Goal: Find specific page/section: Find specific page/section

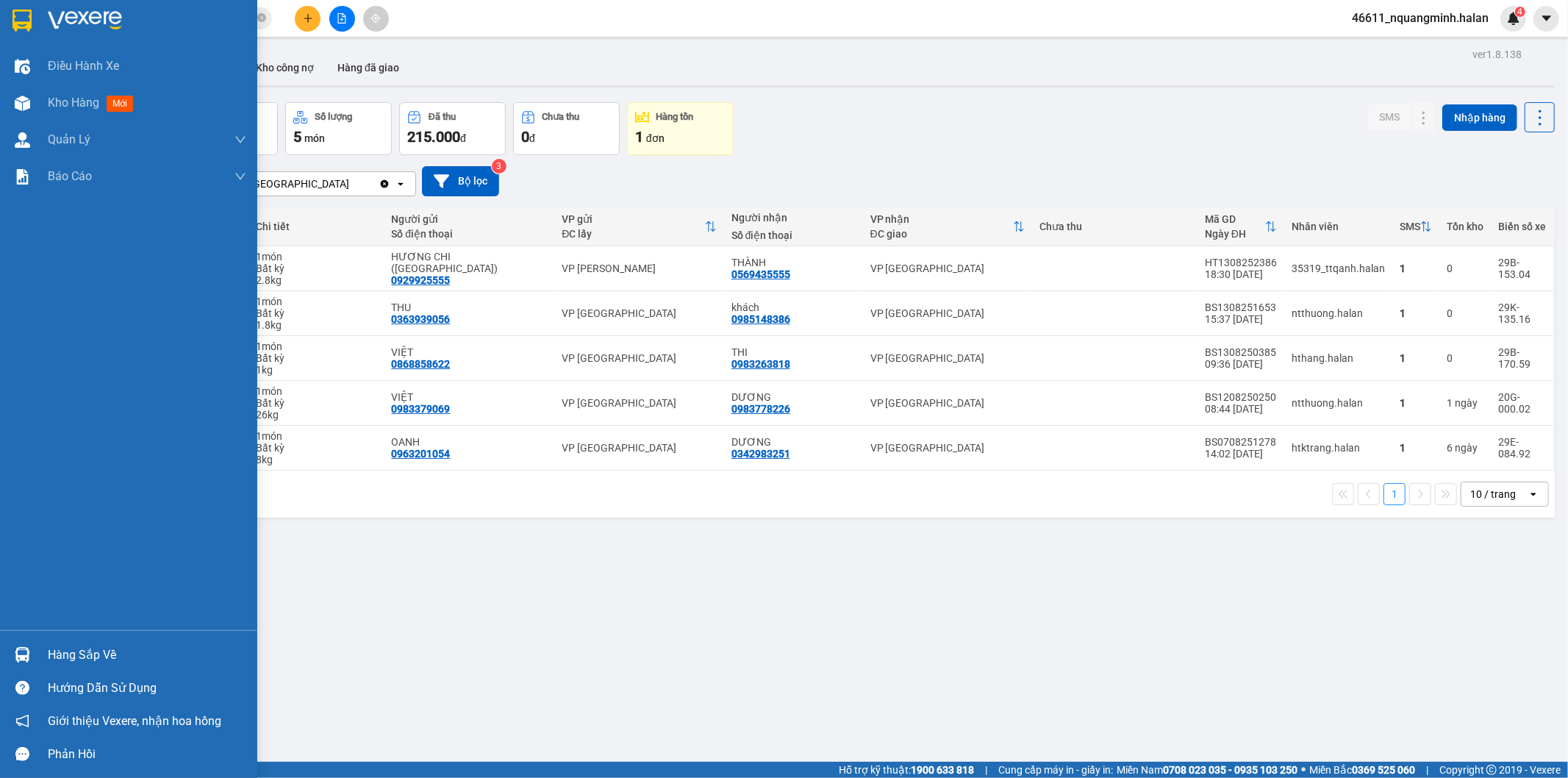
click at [31, 654] on div at bounding box center [22, 654] width 26 height 26
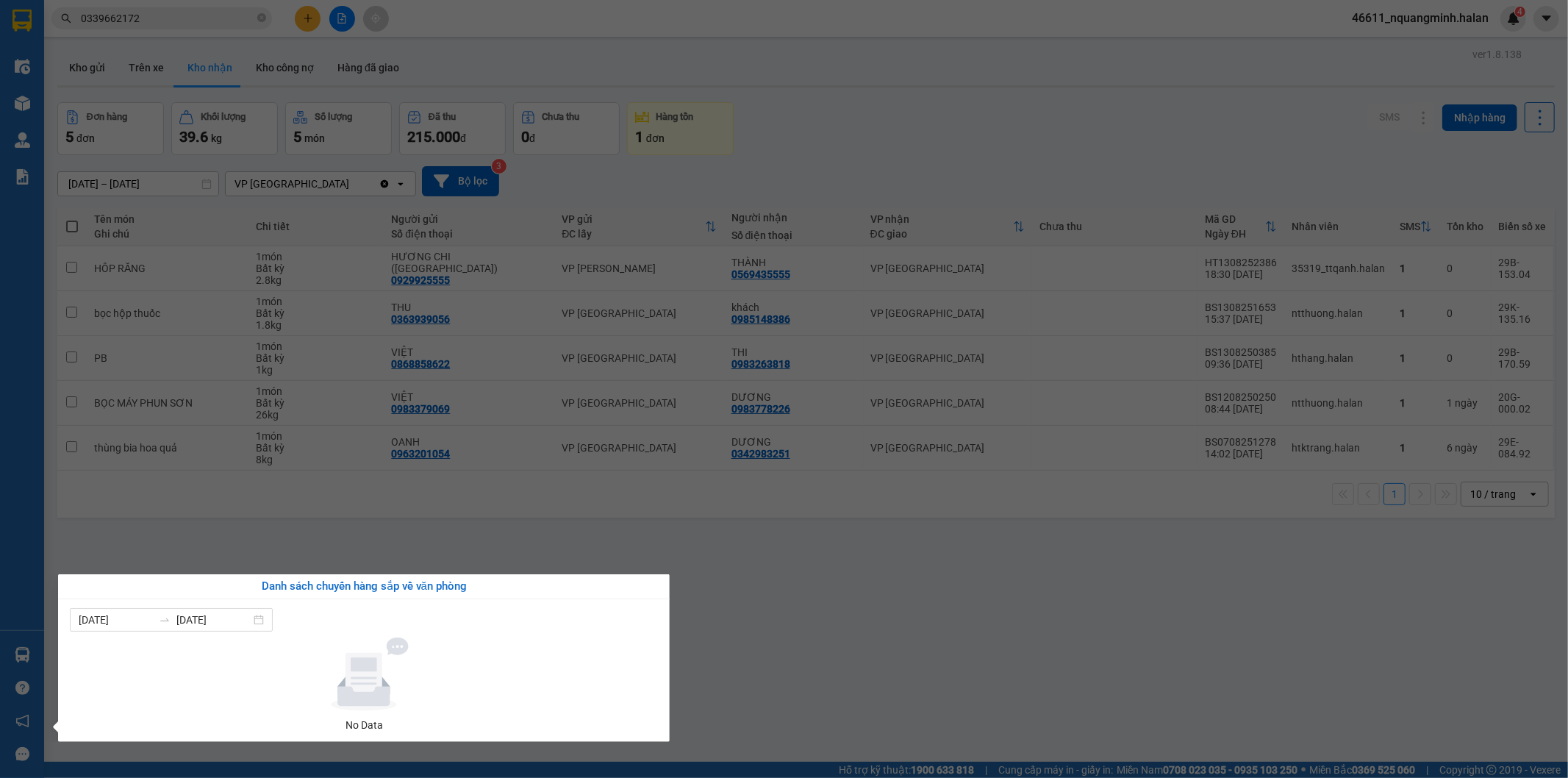
click at [924, 553] on section "Kết quả tìm kiếm ( 1 ) Bộ lọc Mã ĐH Trạng thái Món hàng Thu hộ Tổng cước Chưa c…" at bounding box center [784, 389] width 1568 height 778
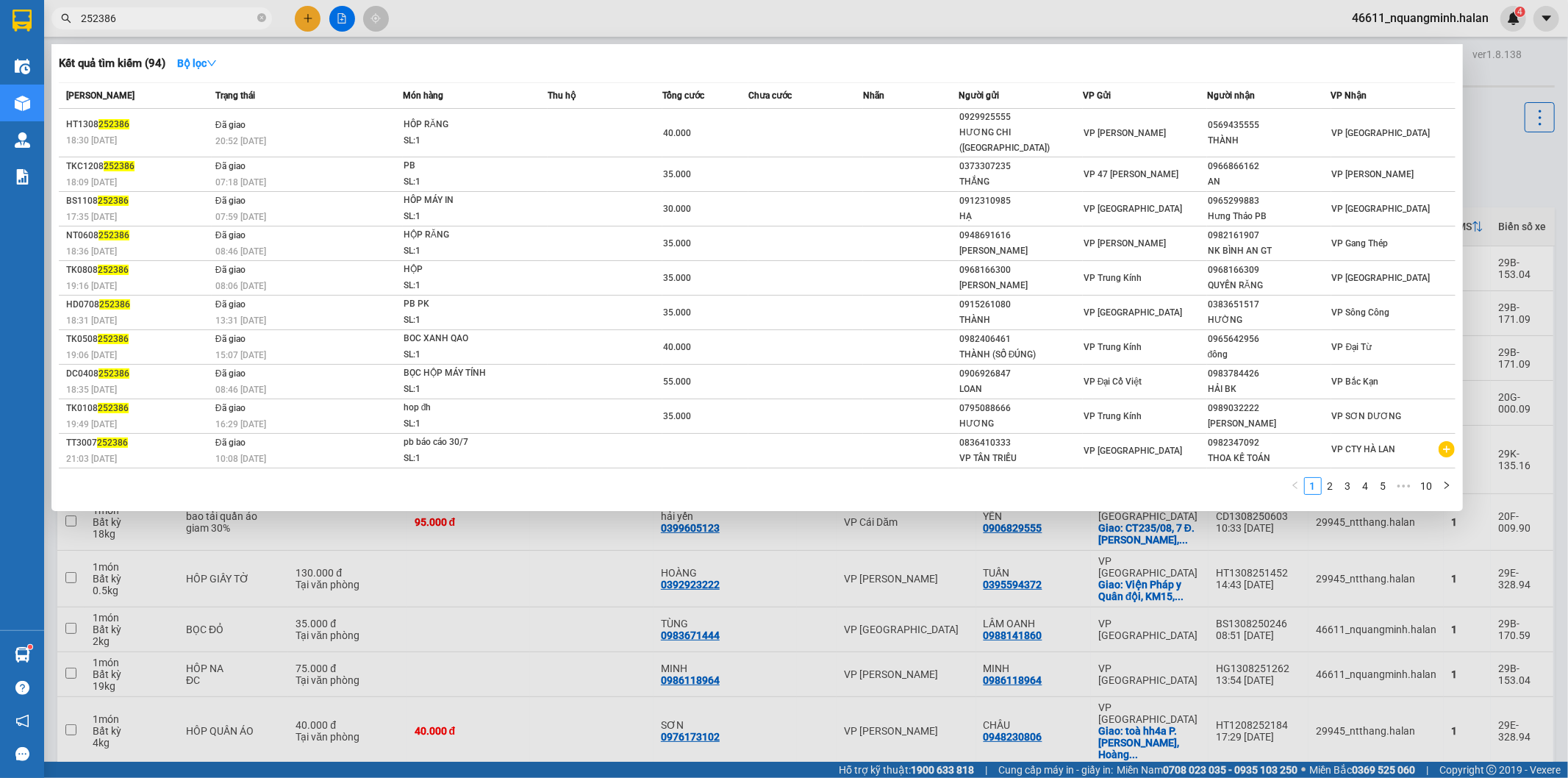
click at [113, 601] on div at bounding box center [784, 389] width 1568 height 778
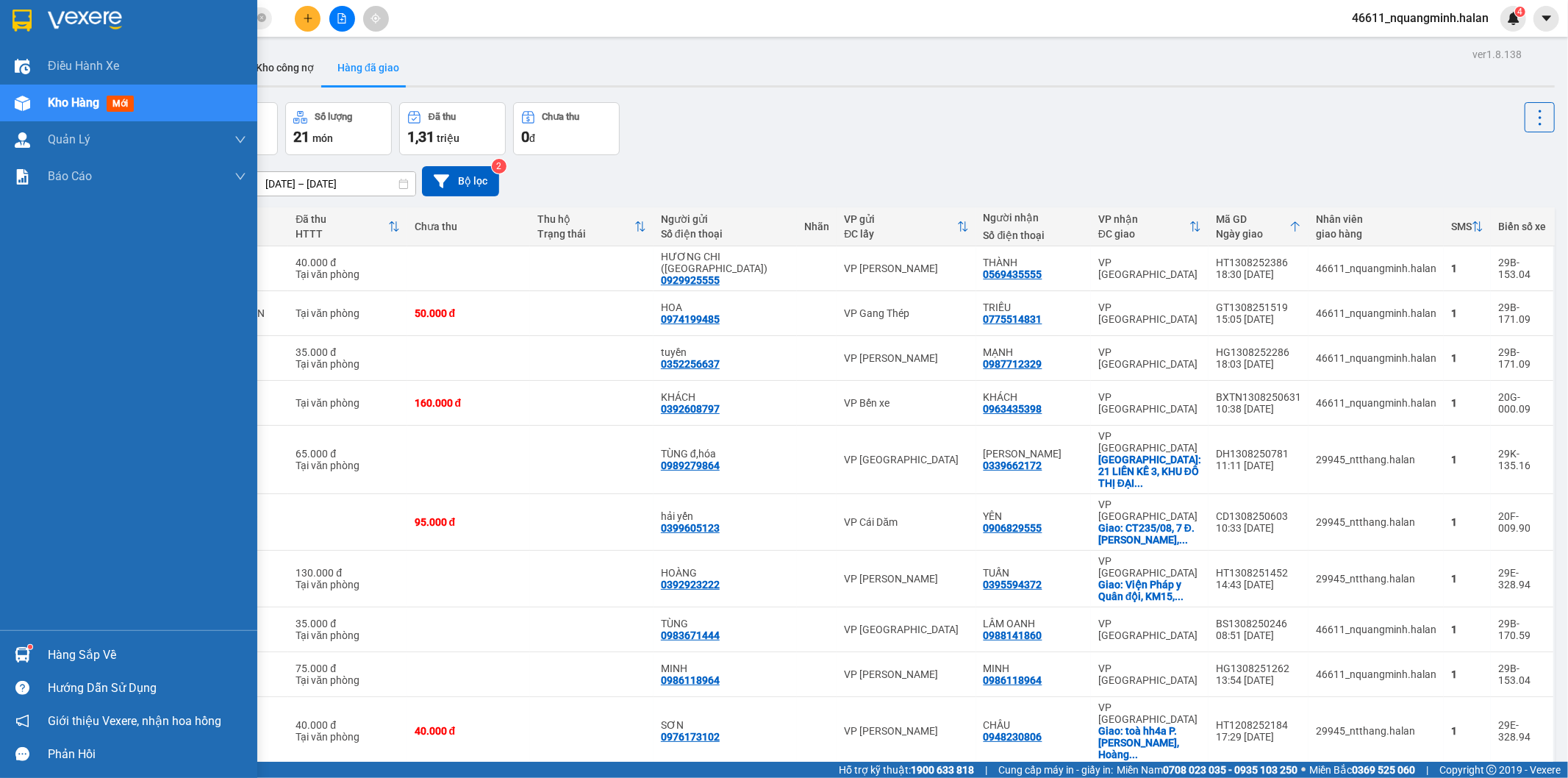
click at [17, 653] on img at bounding box center [22, 654] width 16 height 16
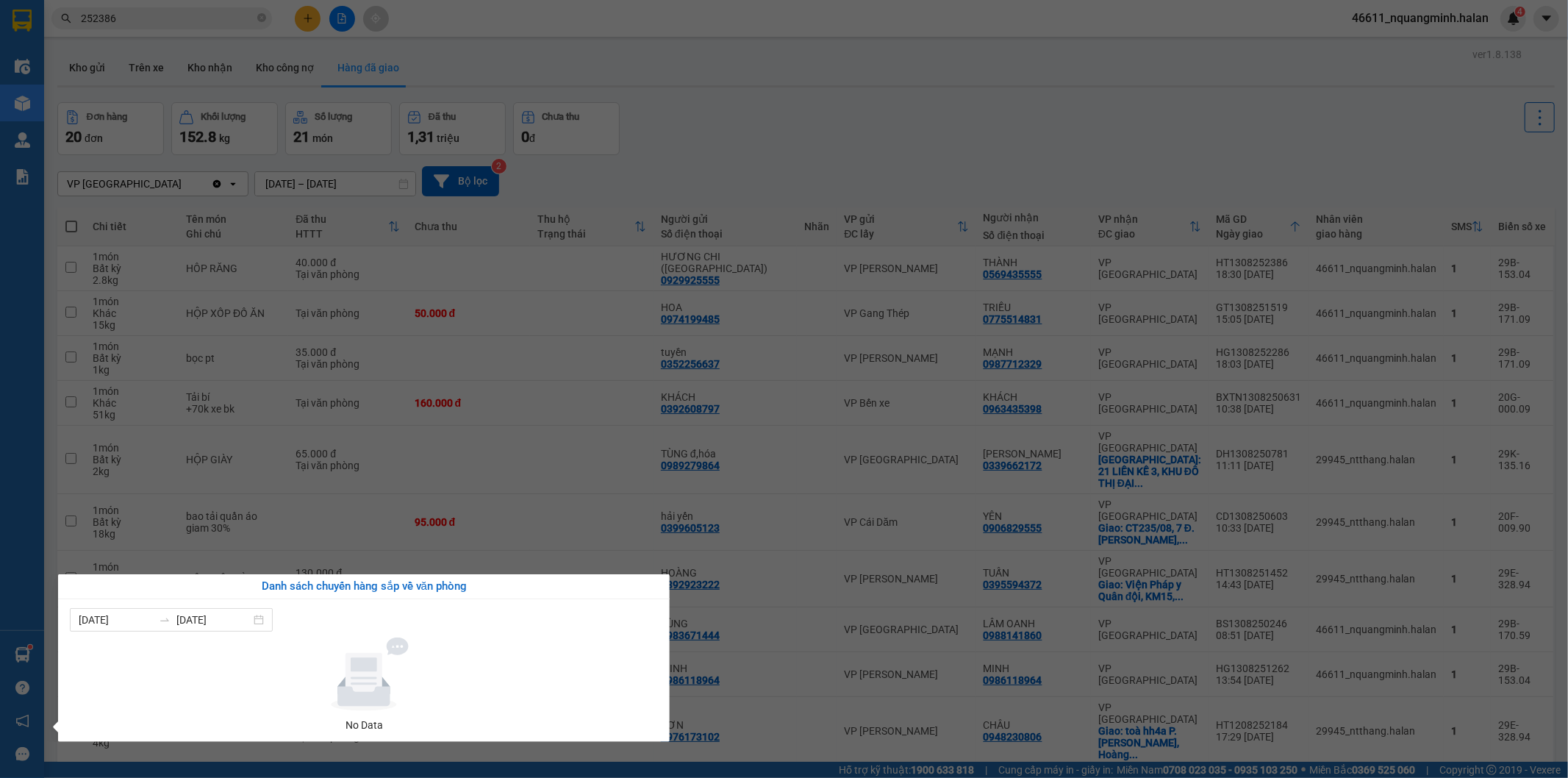
click at [483, 437] on section "Kết quả tìm kiếm ( 94 ) Bộ lọc Mã ĐH Trạng thái Món hàng Thu hộ Tổng cước Chưa …" at bounding box center [784, 389] width 1568 height 778
